Goal: Task Accomplishment & Management: Use online tool/utility

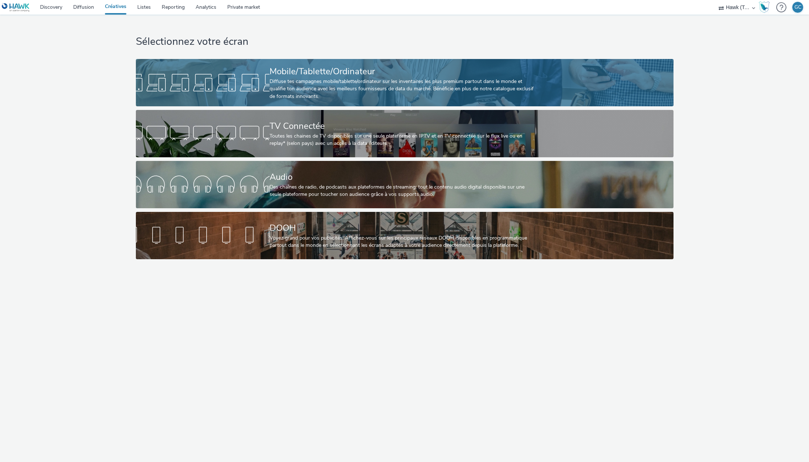
click at [325, 77] on div "Mobile/Tablette/Ordinateur" at bounding box center [402, 71] width 267 height 13
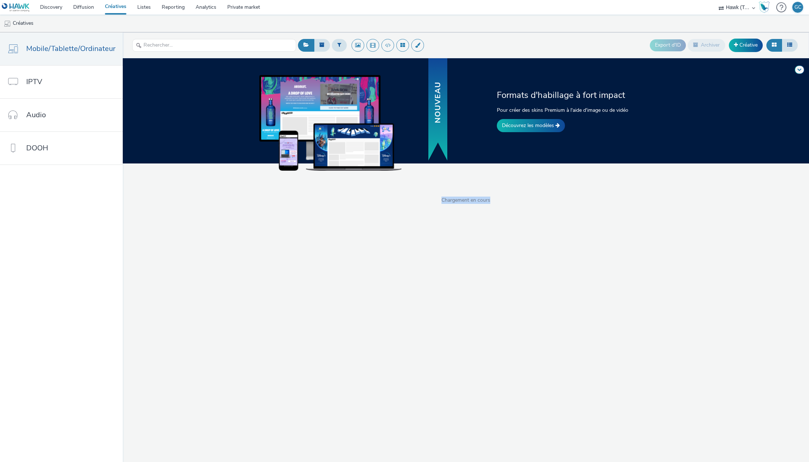
drag, startPoint x: 439, startPoint y: 197, endPoint x: 493, endPoint y: 200, distance: 53.6
click at [493, 200] on span "Chargement en cours" at bounding box center [466, 200] width 686 height 7
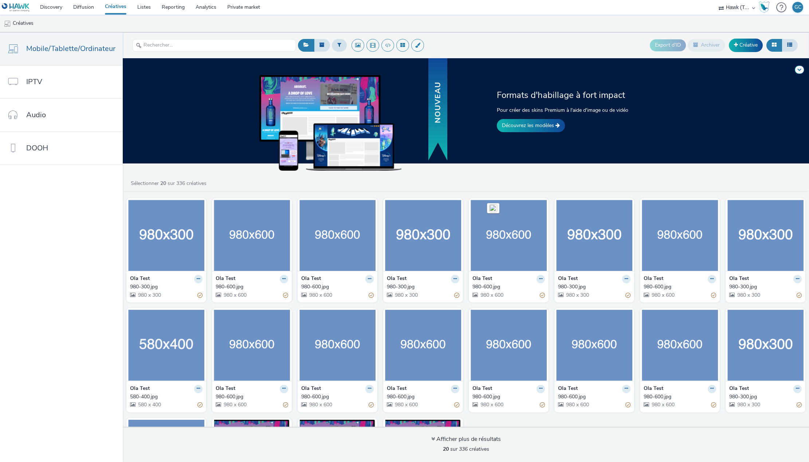
click at [471, 183] on div "Sélectionner 20 sur 336 créatives" at bounding box center [467, 183] width 675 height 7
click at [55, 9] on link "Discovery" at bounding box center [51, 7] width 33 height 15
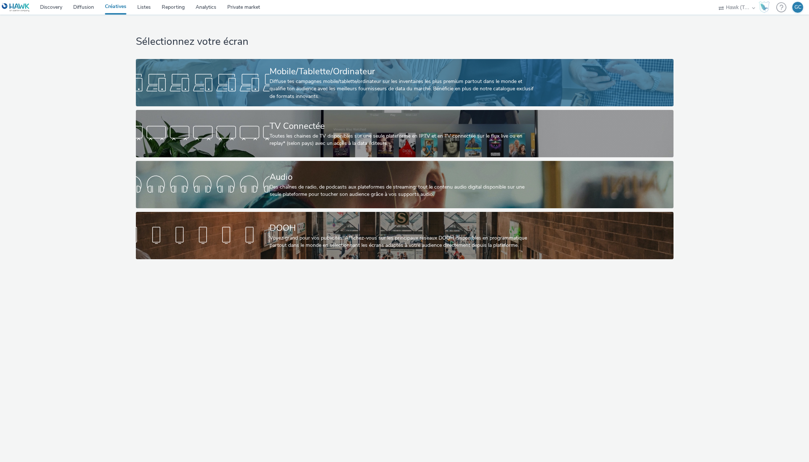
click at [360, 79] on div "Diffuse tes campagnes mobile/tablette/ordinateur sur les inventaires les plus p…" at bounding box center [402, 89] width 267 height 22
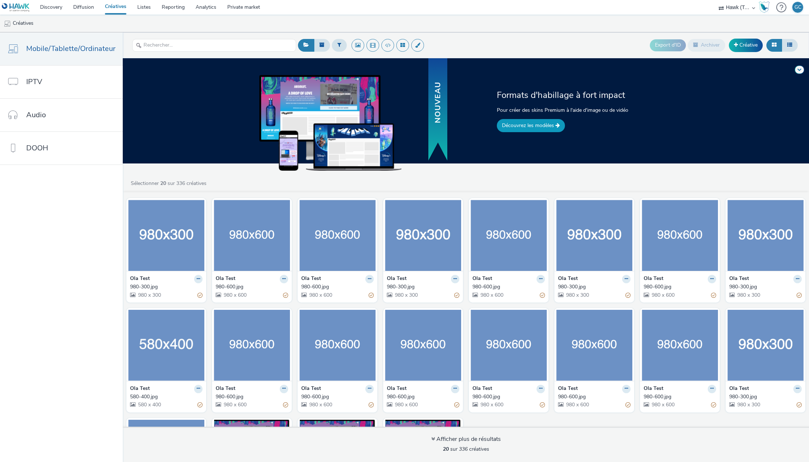
click at [520, 127] on link "Découvrez les modèles" at bounding box center [531, 125] width 68 height 13
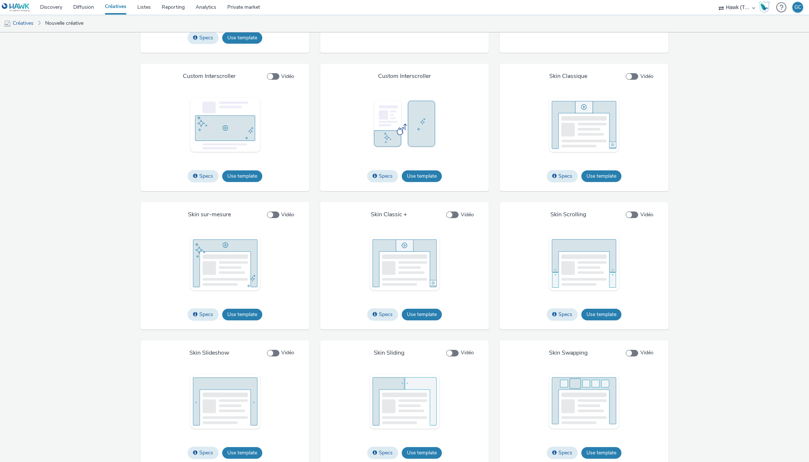
scroll to position [1000, 0]
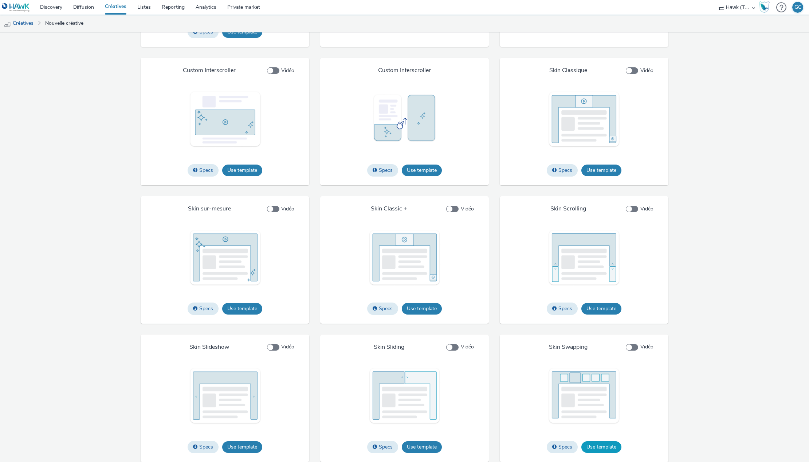
click at [604, 445] on button "Use template" at bounding box center [601, 447] width 40 height 12
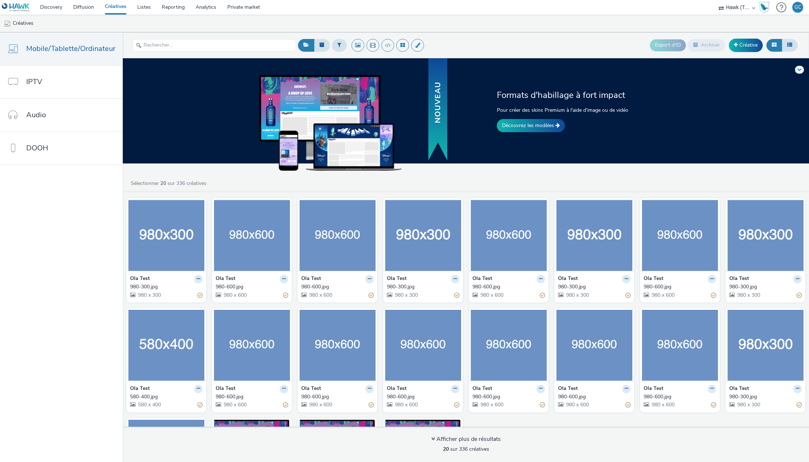
scroll to position [99, 0]
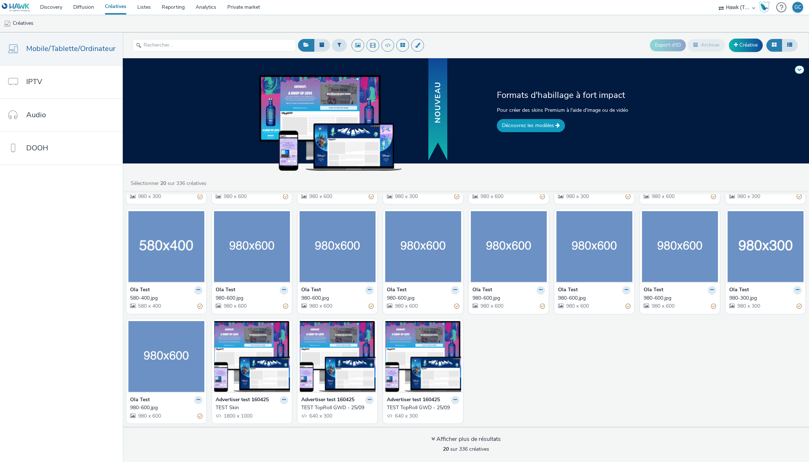
click at [516, 127] on link "Découvrez les modèles" at bounding box center [531, 125] width 68 height 13
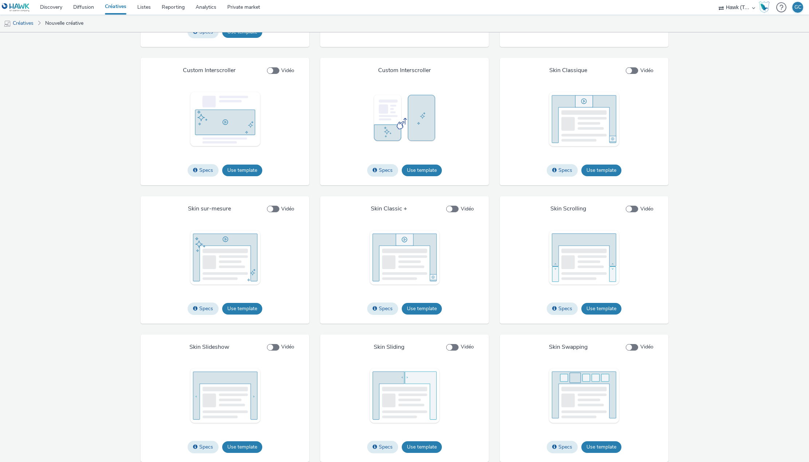
scroll to position [1000, 0]
click at [630, 348] on span at bounding box center [631, 347] width 12 height 7
click at [630, 348] on input "Vidéo" at bounding box center [627, 347] width 5 height 5
checkbox input "true"
click at [609, 444] on button "Use template" at bounding box center [601, 447] width 40 height 12
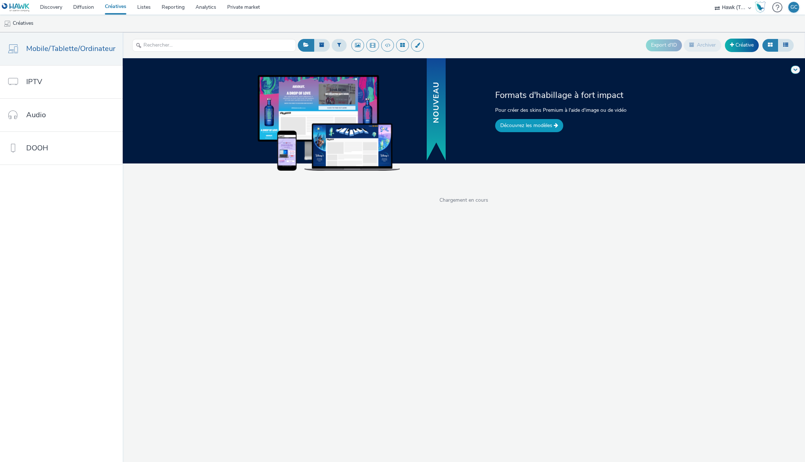
click at [531, 121] on link "Découvrez les modèles" at bounding box center [529, 125] width 68 height 13
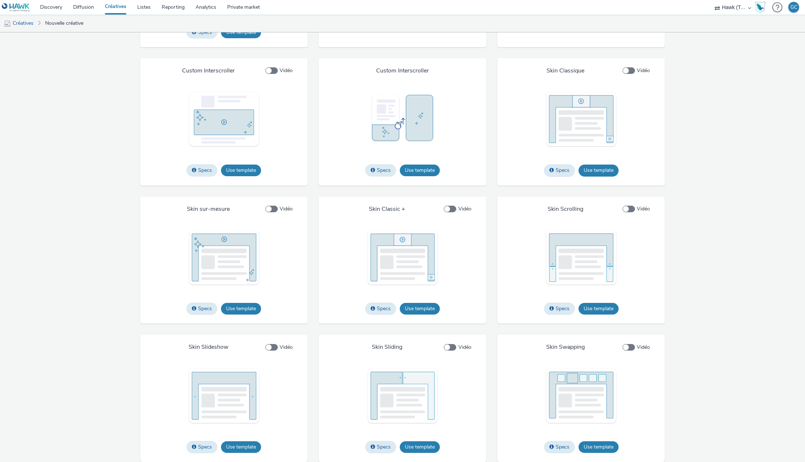
scroll to position [999, 0]
click at [429, 447] on button "Use template" at bounding box center [420, 447] width 40 height 12
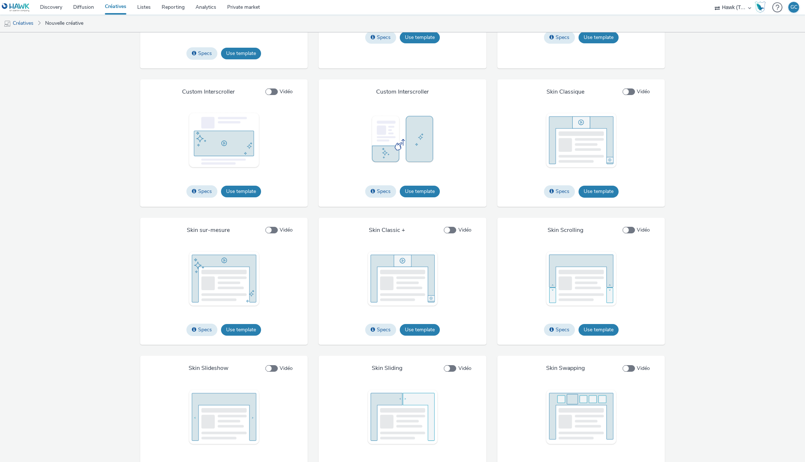
scroll to position [999, 0]
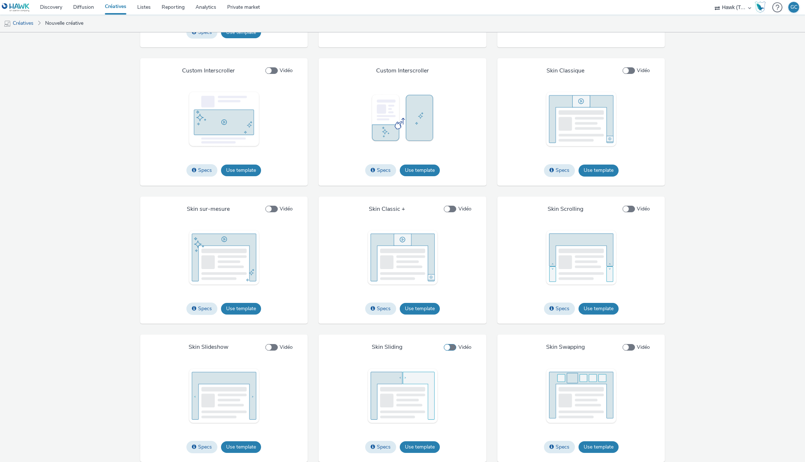
click at [454, 349] on span at bounding box center [450, 347] width 12 height 7
click at [449, 349] on input "Vidéo" at bounding box center [446, 347] width 5 height 5
checkbox input "true"
click at [427, 445] on button "Use template" at bounding box center [420, 447] width 40 height 12
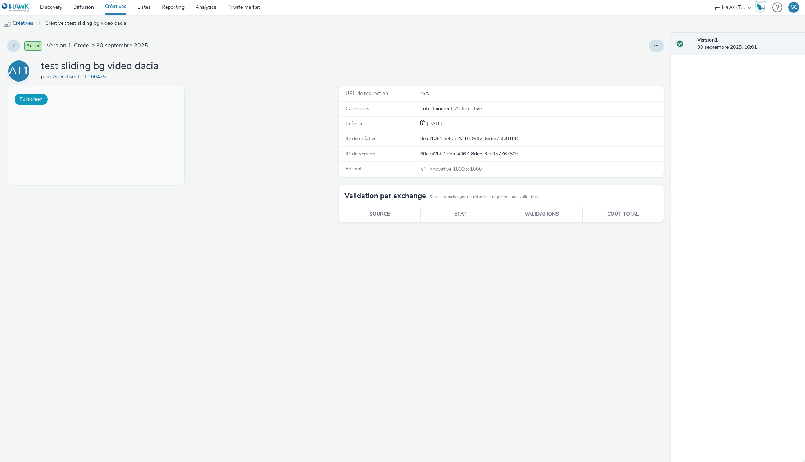
click at [29, 98] on button "Fullscreen" at bounding box center [31, 100] width 33 height 12
click at [15, 46] on button at bounding box center [13, 46] width 13 height 12
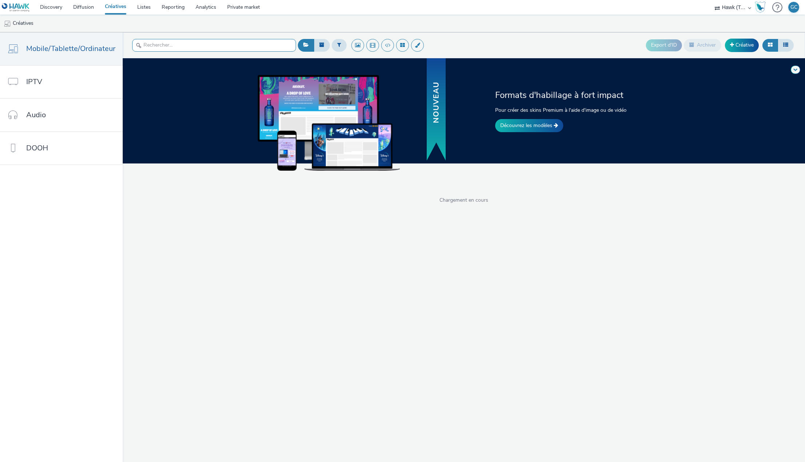
click at [178, 48] on input "text" at bounding box center [214, 45] width 164 height 13
type input "test dacia"
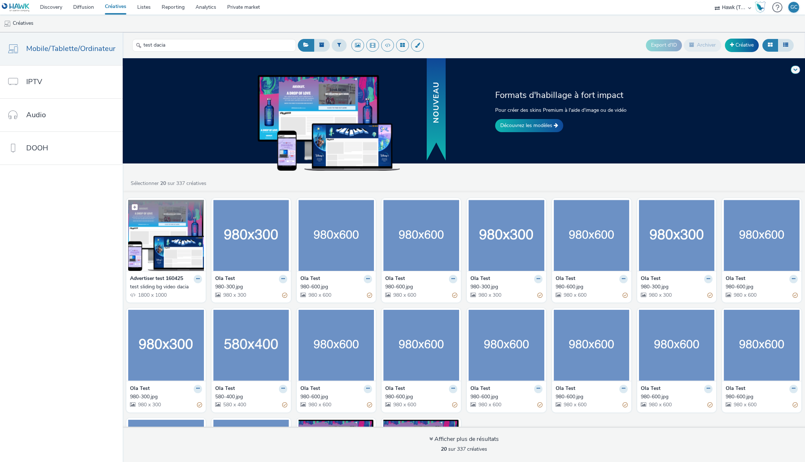
click at [168, 238] on img at bounding box center [166, 235] width 76 height 71
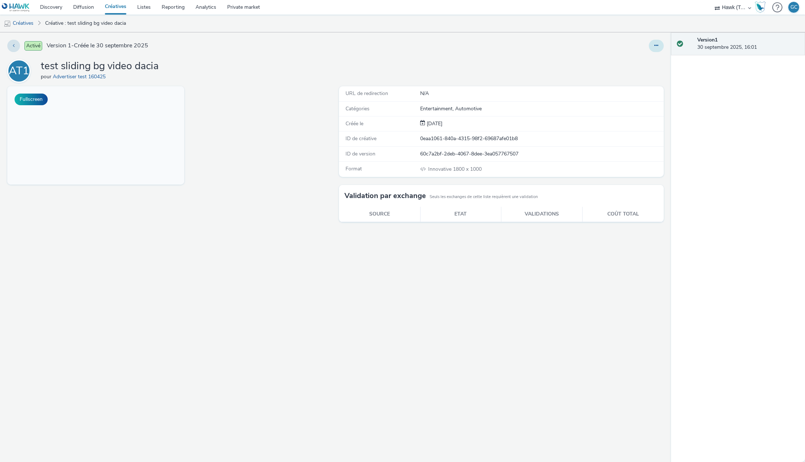
click at [659, 44] on button at bounding box center [656, 46] width 15 height 12
click at [635, 57] on link "Modifier" at bounding box center [636, 60] width 55 height 15
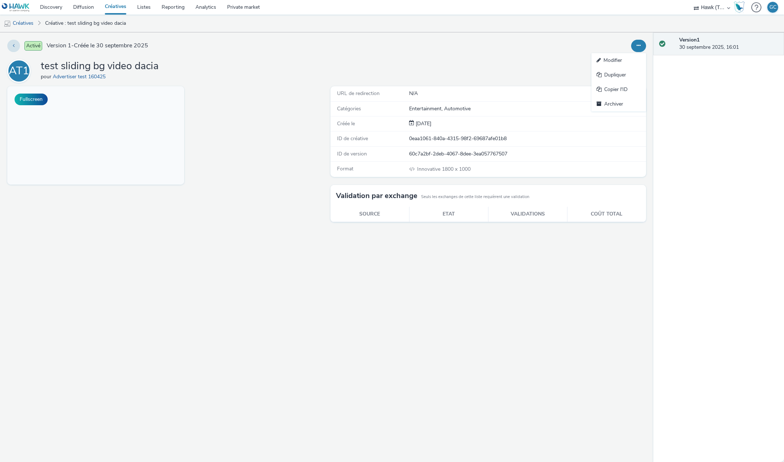
click at [113, 8] on link "Créatives" at bounding box center [115, 7] width 32 height 15
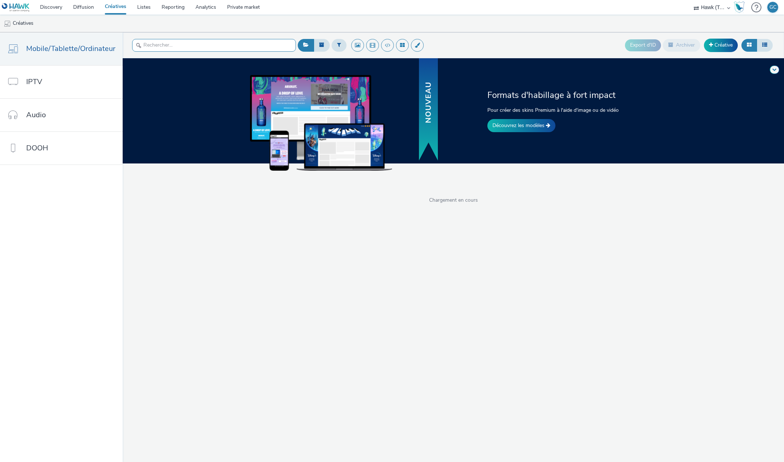
click at [187, 45] on input "text" at bounding box center [214, 45] width 164 height 13
type input "o"
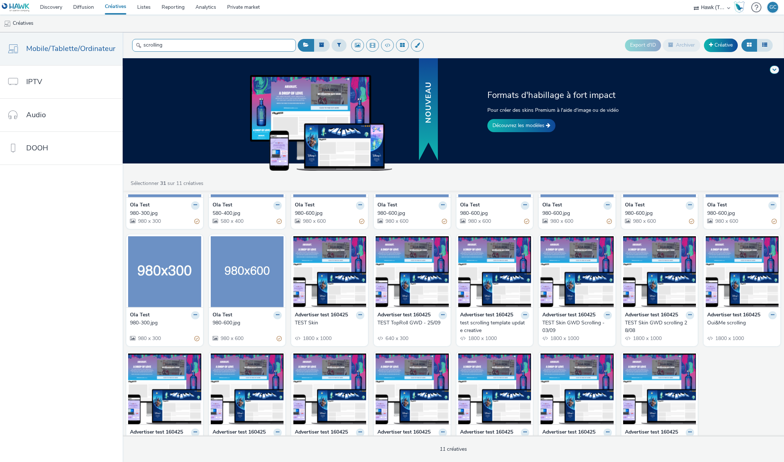
scroll to position [215, 0]
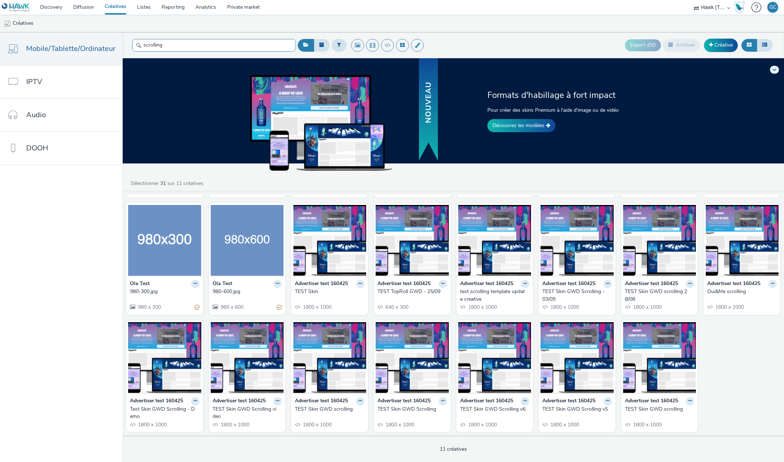
type input "scrolling"
click at [534, 129] on link "Découvrez les modèles" at bounding box center [521, 125] width 68 height 13
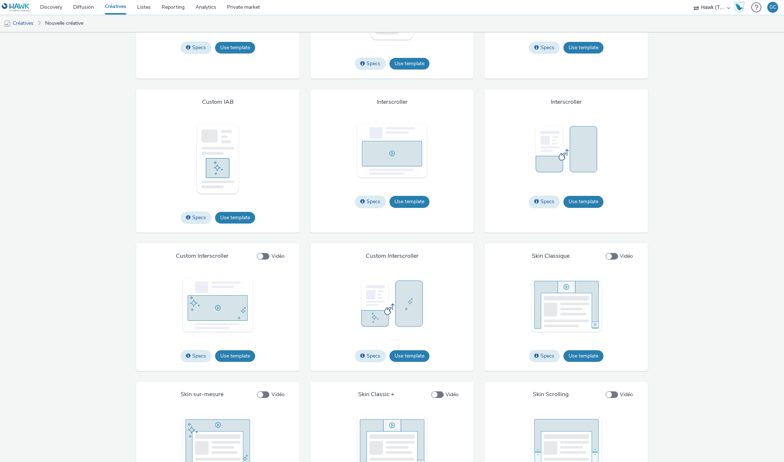
scroll to position [993, 0]
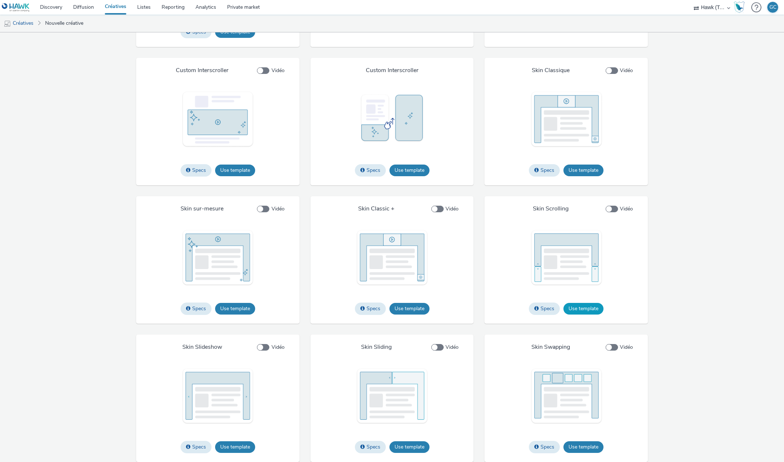
click at [581, 307] on button "Use template" at bounding box center [584, 309] width 40 height 12
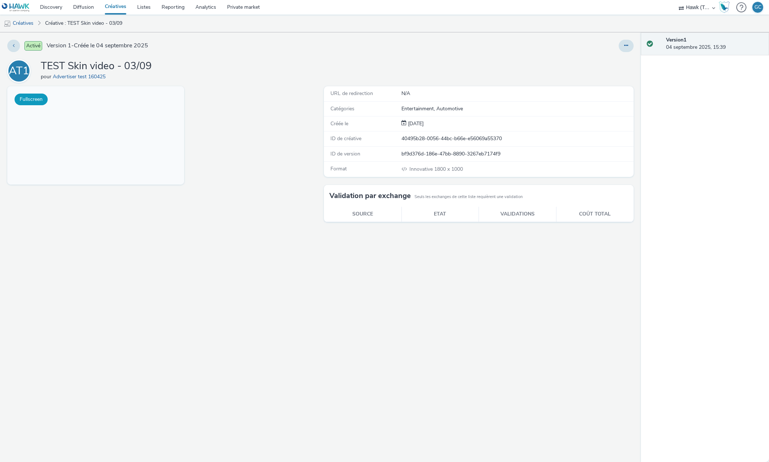
click at [33, 99] on button "Fullscreen" at bounding box center [31, 100] width 33 height 12
click at [627, 46] on icon at bounding box center [626, 45] width 4 height 5
click at [605, 59] on link "Modifier" at bounding box center [606, 60] width 55 height 15
click at [28, 102] on button "Fullscreen" at bounding box center [31, 100] width 33 height 12
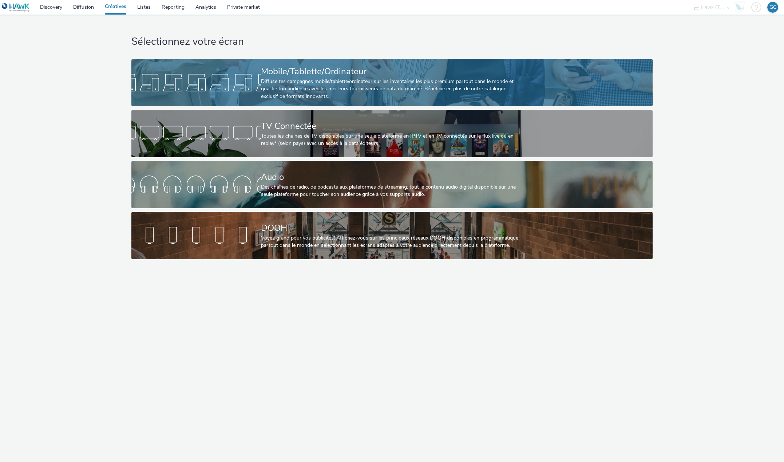
click at [366, 77] on div "Mobile/Tablette/Ordinateur" at bounding box center [390, 71] width 259 height 13
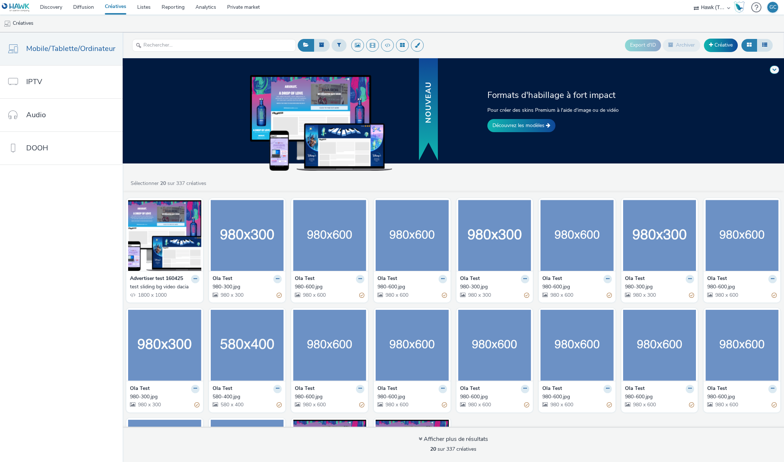
scroll to position [99, 0]
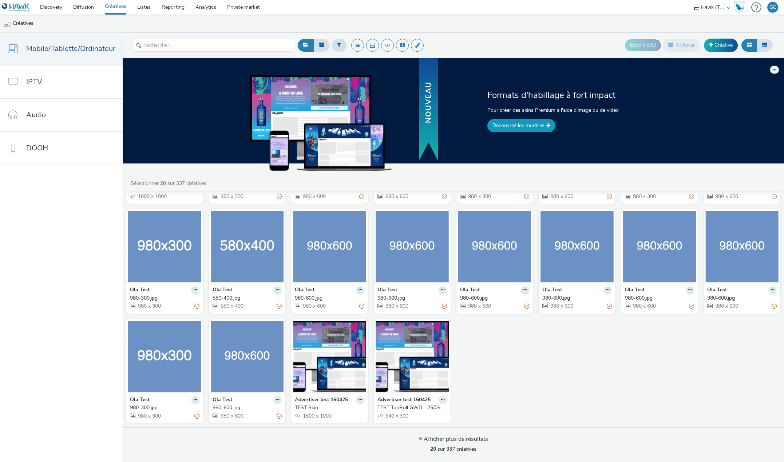
click at [535, 124] on link "Découvrez les modèles" at bounding box center [521, 125] width 68 height 13
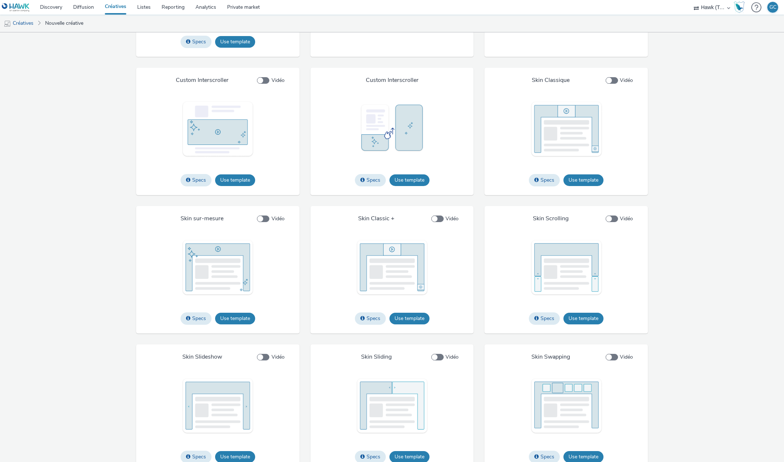
scroll to position [963, 0]
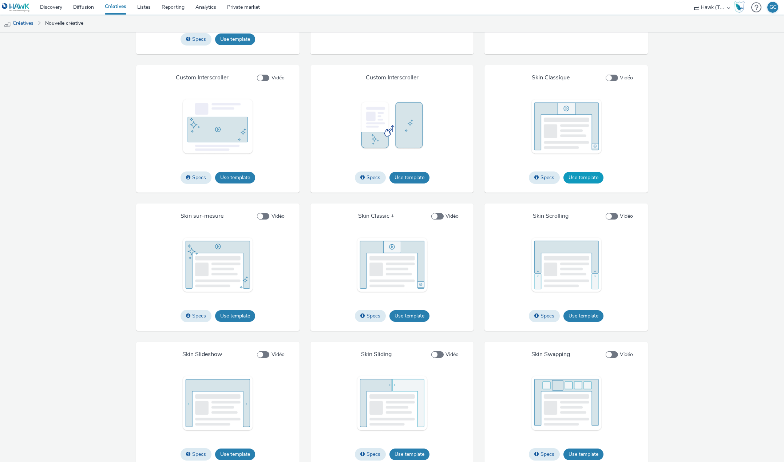
click at [592, 183] on button "Use template" at bounding box center [584, 178] width 40 height 12
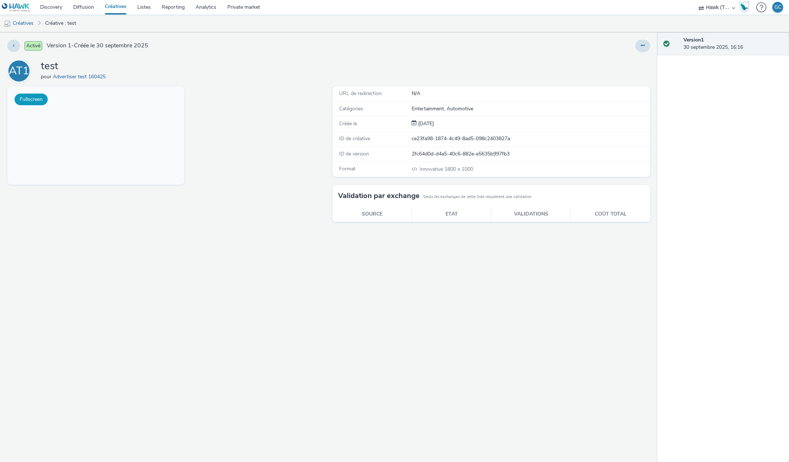
click at [34, 99] on button "Fullscreen" at bounding box center [31, 100] width 33 height 12
click at [120, 7] on link "Créatives" at bounding box center [115, 7] width 32 height 15
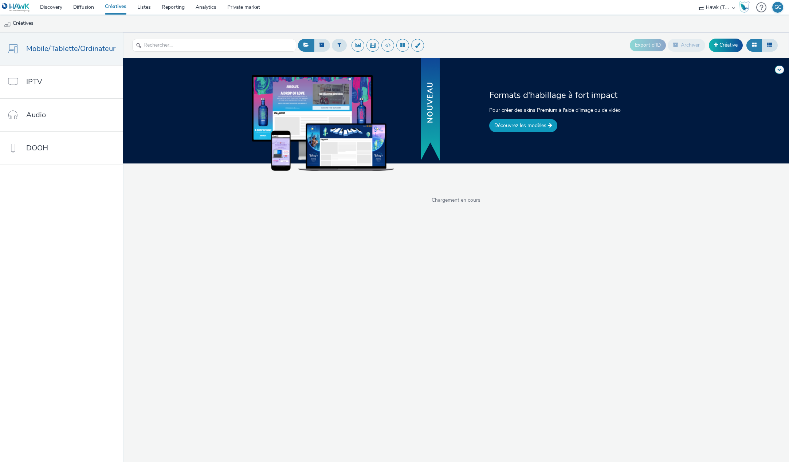
click at [520, 125] on link "Découvrez les modèles" at bounding box center [523, 125] width 68 height 13
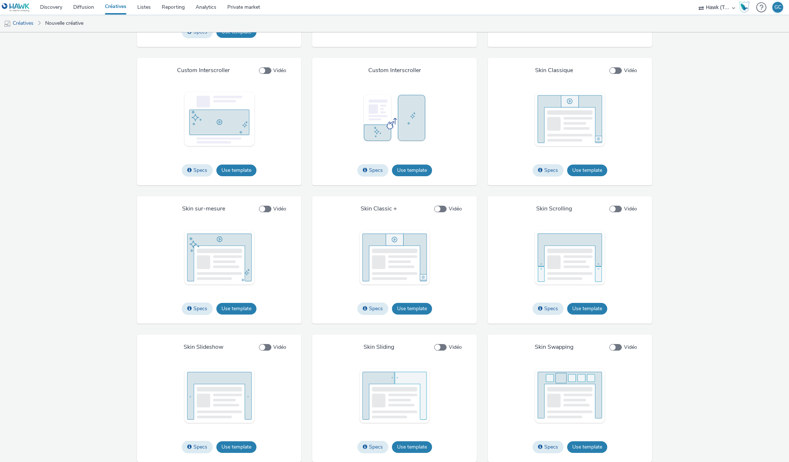
scroll to position [995, 0]
click at [552, 308] on button "Specs" at bounding box center [547, 309] width 31 height 12
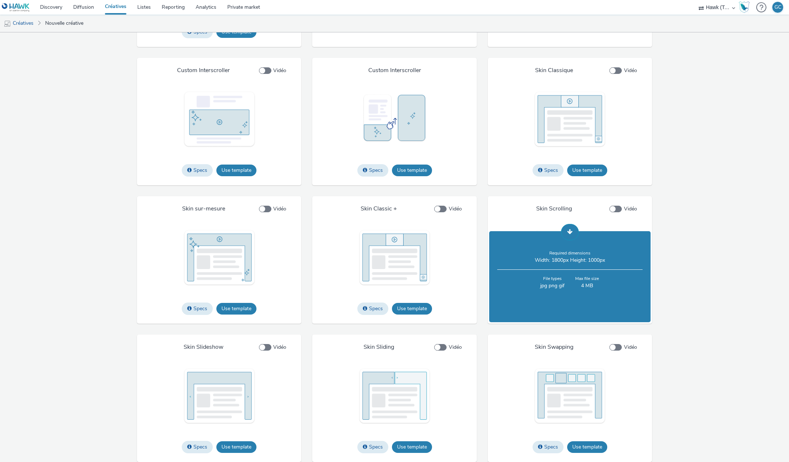
click at [574, 233] on button at bounding box center [570, 232] width 18 height 16
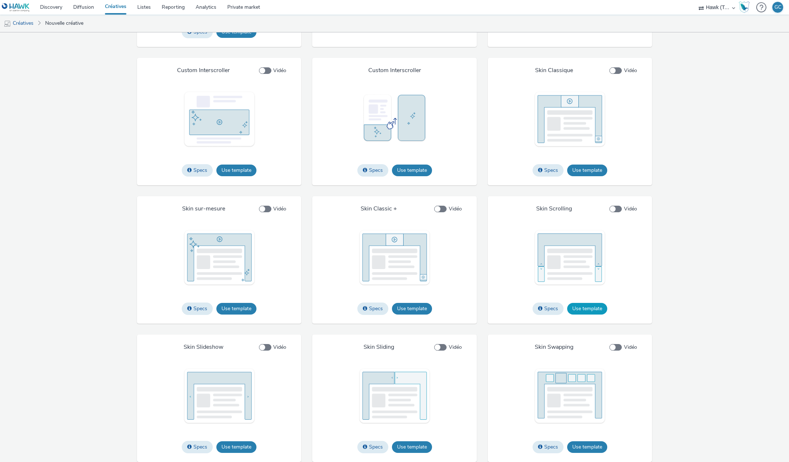
click at [587, 307] on button "Use template" at bounding box center [587, 309] width 40 height 12
